Goal: Check status: Check status

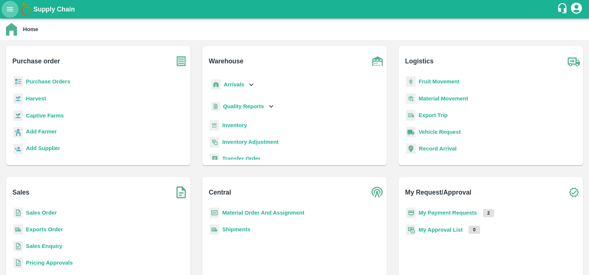
click at [12, 11] on icon "open drawer" at bounding box center [10, 9] width 6 height 4
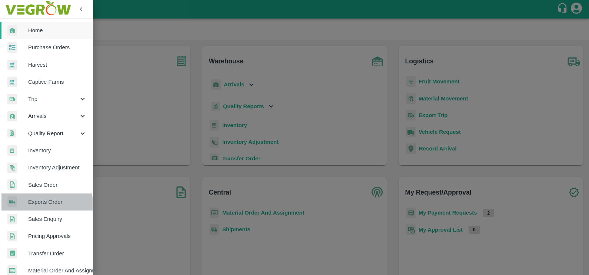
click at [39, 204] on span "Exports Order" at bounding box center [57, 202] width 59 height 8
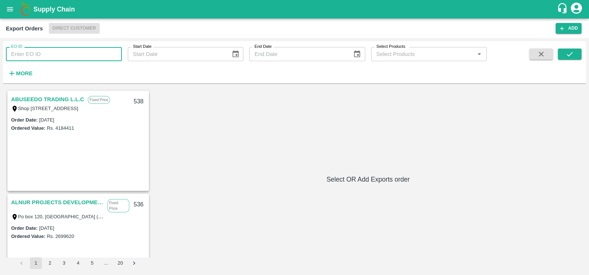
click at [60, 55] on input "EO ID" at bounding box center [64, 54] width 116 height 14
paste input "311"
click at [558, 56] on div at bounding box center [558, 64] width 48 height 30
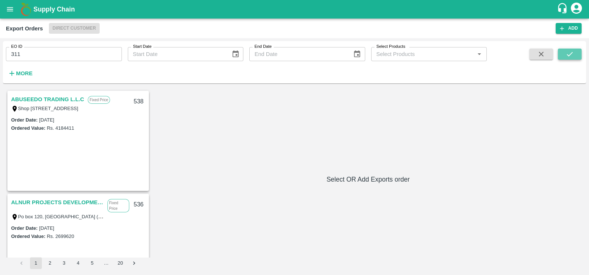
click at [560, 56] on button "submit" at bounding box center [570, 54] width 24 height 11
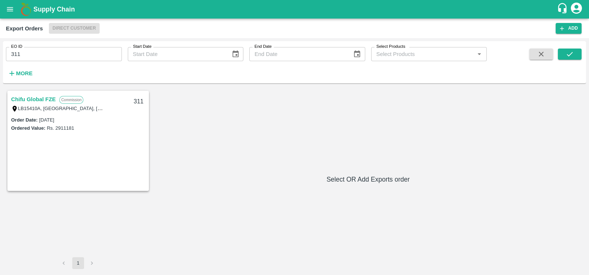
click at [44, 101] on link "Chifu Global FZE" at bounding box center [33, 100] width 44 height 10
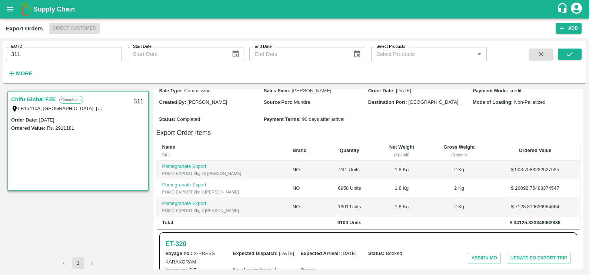
scroll to position [183, 0]
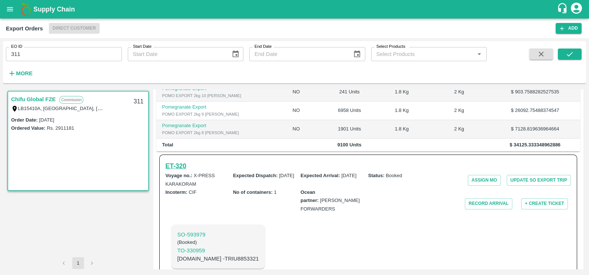
click at [170, 161] on h6 "ET- 320" at bounding box center [176, 166] width 21 height 10
click at [95, 54] on input "311" at bounding box center [64, 54] width 116 height 14
paste input "text"
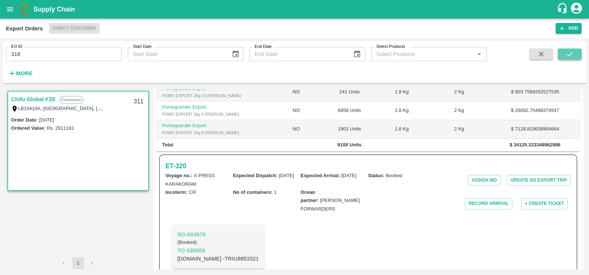
click at [569, 55] on icon "submit" at bounding box center [570, 54] width 8 height 8
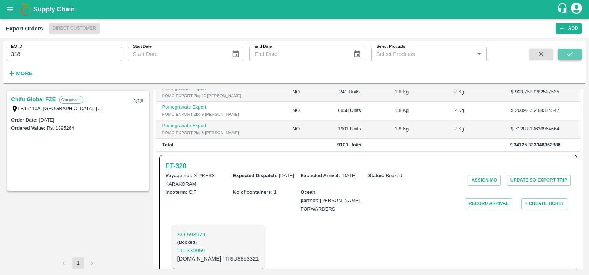
click at [569, 55] on icon "submit" at bounding box center [570, 54] width 8 height 8
click at [44, 100] on link "Chifu Global FZE" at bounding box center [33, 100] width 44 height 10
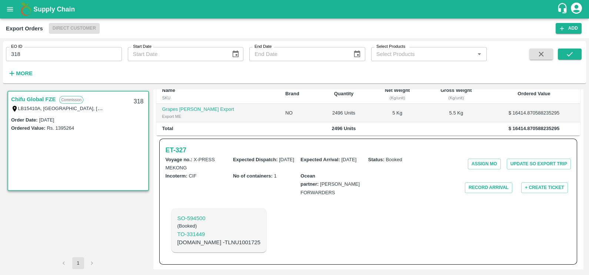
scroll to position [155, 0]
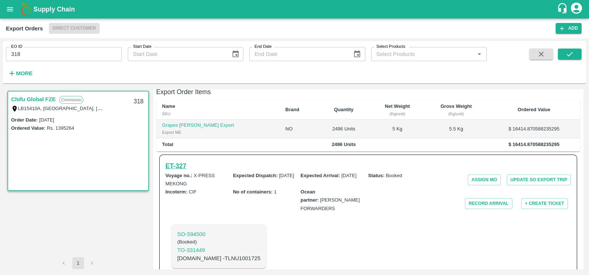
click at [185, 161] on h6 "ET- 327" at bounding box center [176, 166] width 21 height 10
click at [74, 55] on input "318" at bounding box center [64, 54] width 116 height 14
paste input "text"
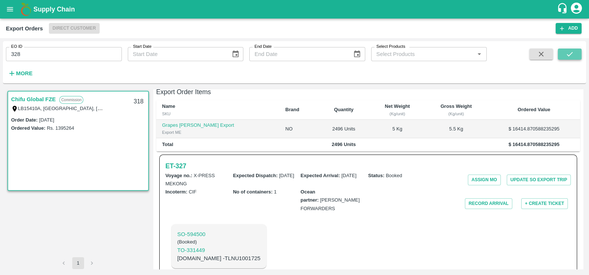
click at [570, 56] on icon "submit" at bounding box center [570, 54] width 8 height 8
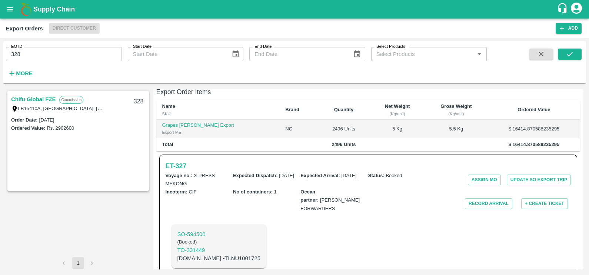
click at [34, 102] on link "Chifu Global FZE" at bounding box center [33, 100] width 44 height 10
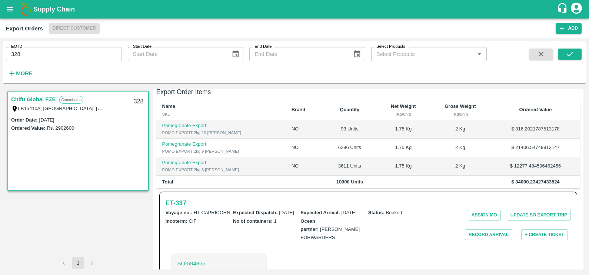
scroll to position [183, 0]
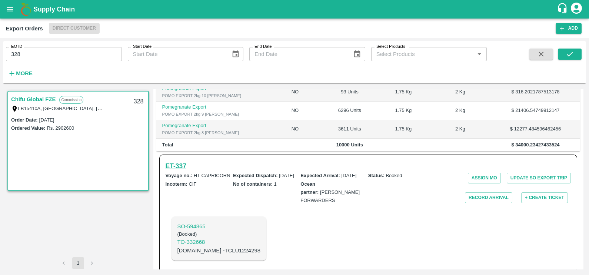
click at [183, 161] on h6 "ET- 337" at bounding box center [176, 166] width 21 height 10
click at [86, 50] on input "328" at bounding box center [64, 54] width 116 height 14
paste input "text"
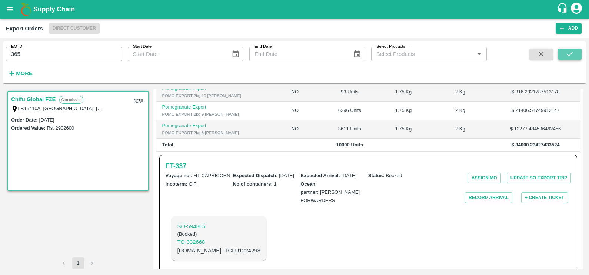
click at [576, 58] on button "submit" at bounding box center [570, 54] width 24 height 11
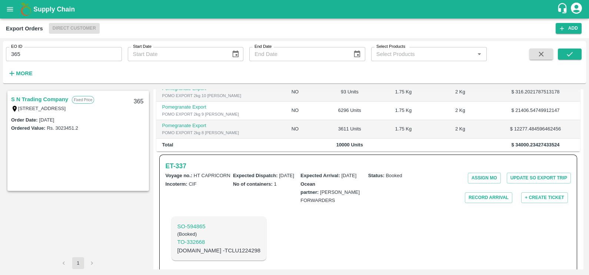
click at [29, 100] on link "S N Trading Company" at bounding box center [39, 100] width 57 height 10
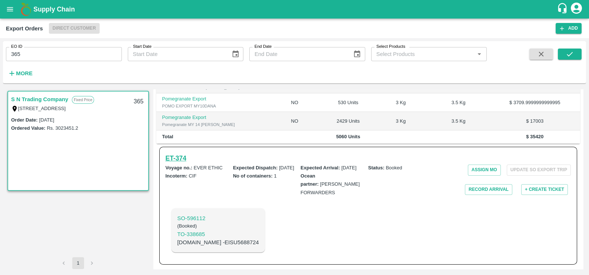
click at [186, 159] on h6 "ET- 374" at bounding box center [176, 158] width 21 height 10
click at [78, 51] on input "365" at bounding box center [64, 54] width 116 height 14
paste input "text"
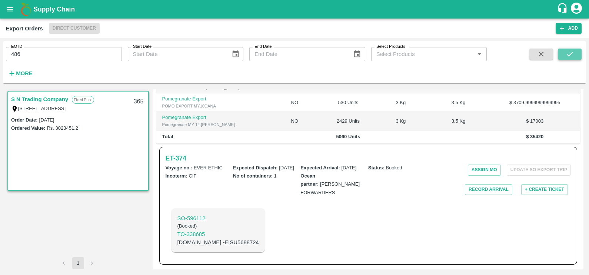
click at [566, 53] on icon "submit" at bounding box center [570, 54] width 8 height 8
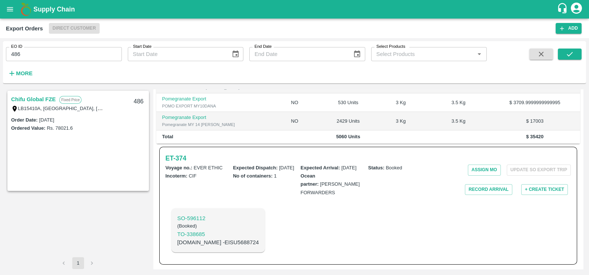
click at [50, 99] on link "Chifu Global FZE" at bounding box center [33, 100] width 44 height 10
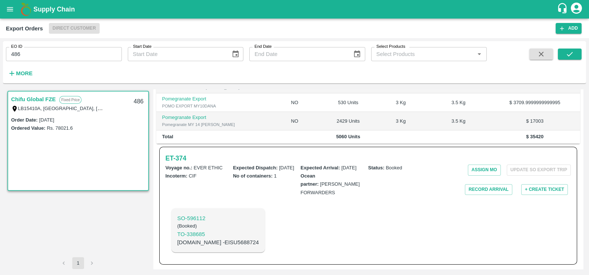
scroll to position [191, 0]
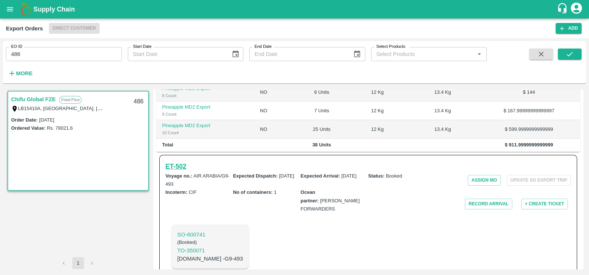
click at [180, 161] on h6 "ET- 502" at bounding box center [176, 166] width 21 height 10
click at [81, 50] on input "486" at bounding box center [64, 54] width 116 height 14
paste input "text"
type input "487"
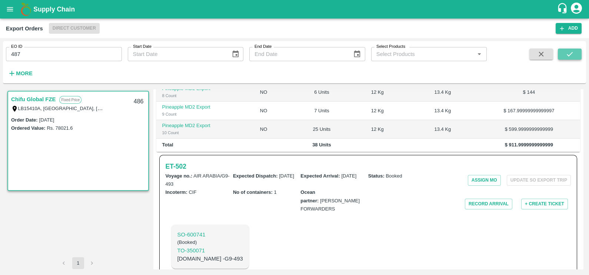
click at [565, 56] on button "submit" at bounding box center [570, 54] width 24 height 11
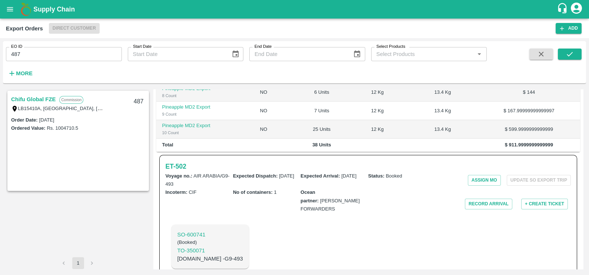
click at [47, 100] on link "Chifu Global FZE" at bounding box center [33, 100] width 44 height 10
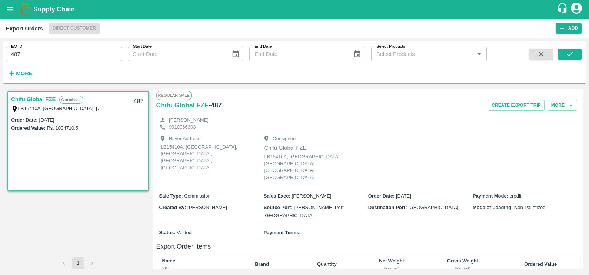
scroll to position [92, 0]
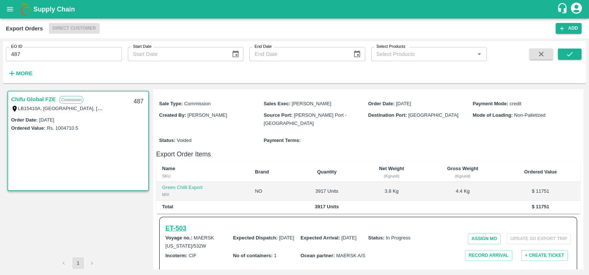
click at [184, 223] on h6 "ET- 503" at bounding box center [176, 228] width 21 height 10
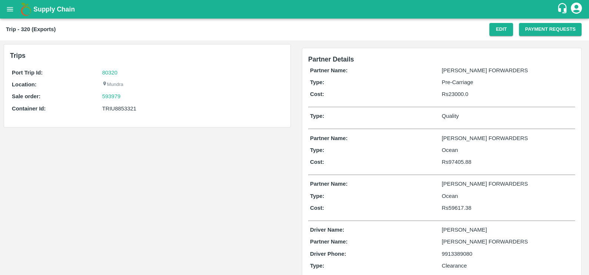
click at [527, 36] on div "Trip - 320 (Exports) Edit Payment Requests" at bounding box center [294, 30] width 589 height 22
click at [526, 34] on button "Payment Requests" at bounding box center [550, 29] width 63 height 13
click at [523, 35] on button "Payment Requests" at bounding box center [550, 29] width 63 height 13
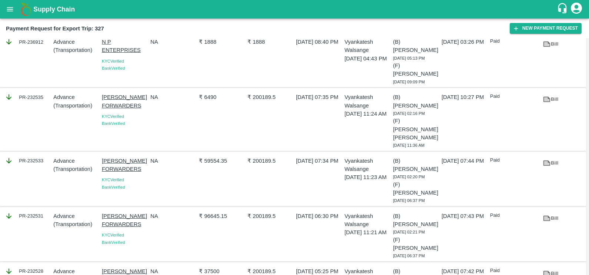
scroll to position [39, 0]
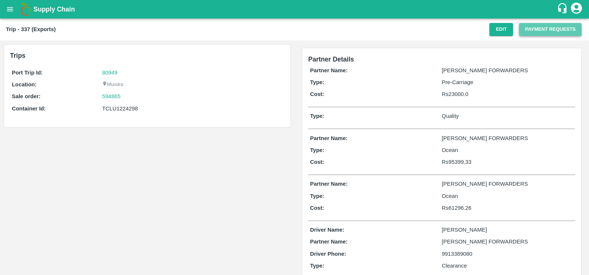
click at [532, 34] on button "Payment Requests" at bounding box center [550, 29] width 63 height 13
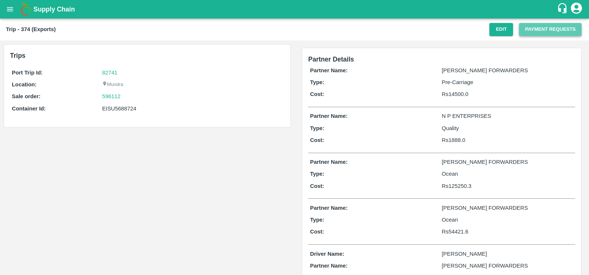
click at [536, 35] on button "Payment Requests" at bounding box center [550, 29] width 63 height 13
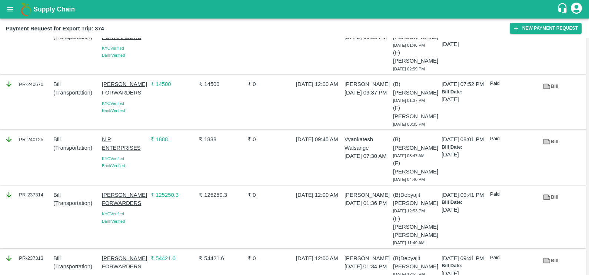
scroll to position [47, 0]
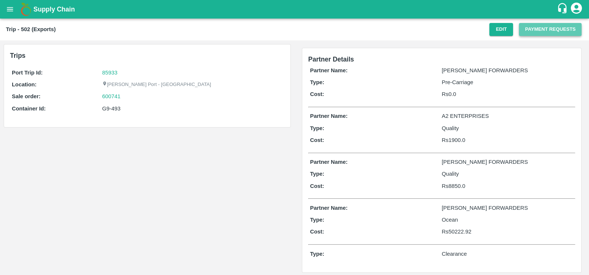
click at [531, 33] on button "Payment Requests" at bounding box center [550, 29] width 63 height 13
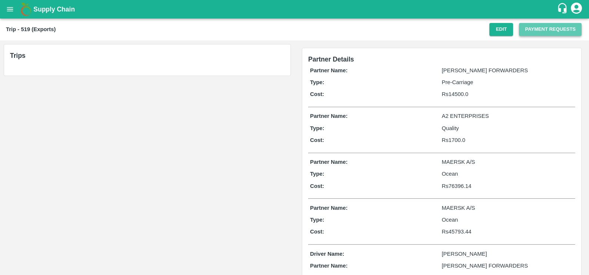
click at [530, 32] on button "Payment Requests" at bounding box center [550, 29] width 63 height 13
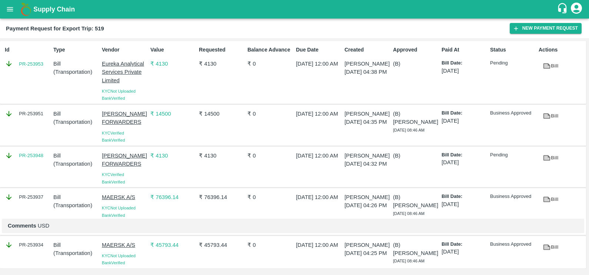
scroll to position [16, 0]
